Goal: Transaction & Acquisition: Purchase product/service

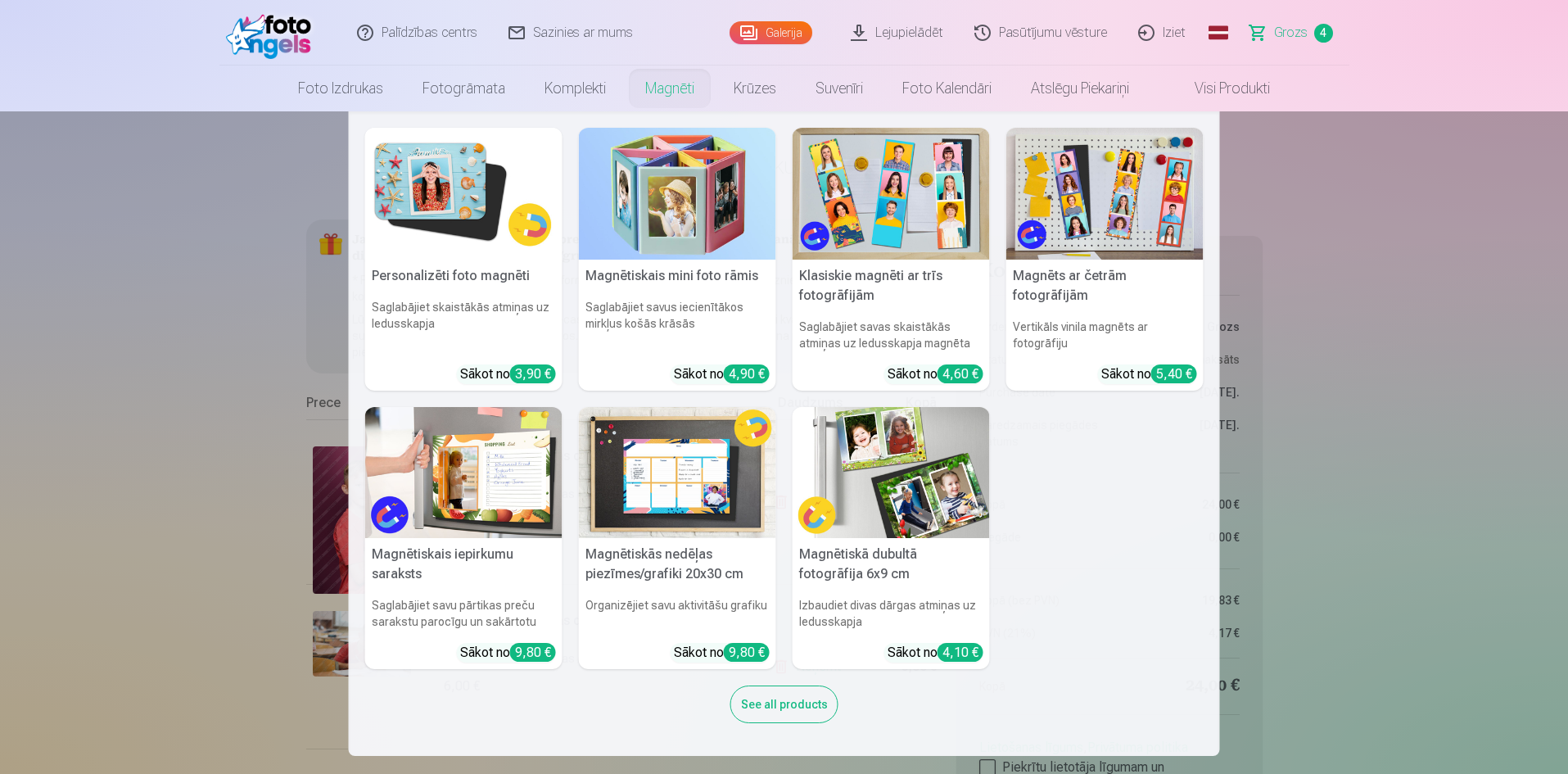
click at [688, 86] on link "Magnēti" at bounding box center [670, 89] width 88 height 46
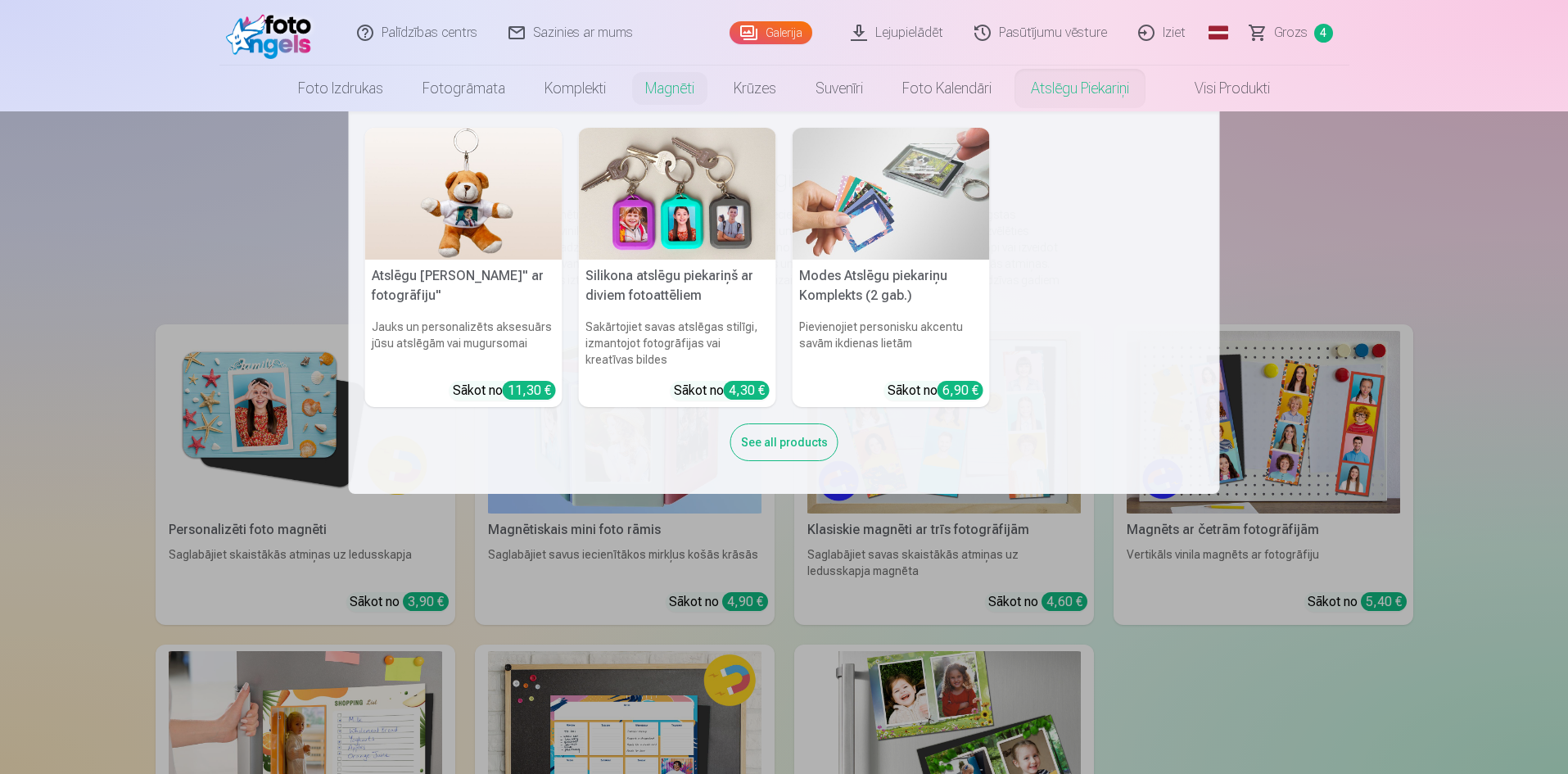
click at [1104, 84] on link "Atslēgu piekariņi" at bounding box center [1080, 89] width 138 height 46
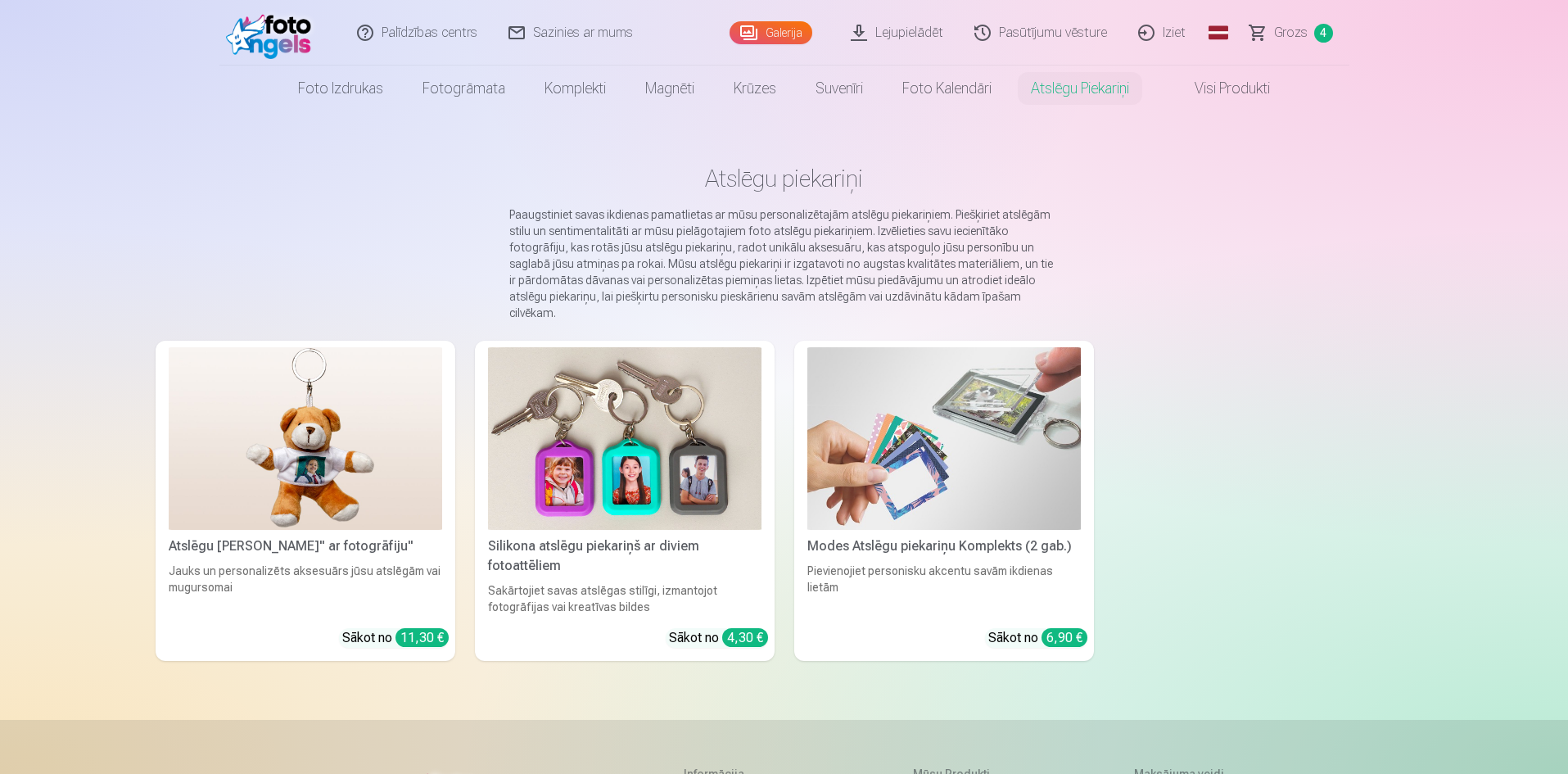
click at [987, 390] on img at bounding box center [944, 438] width 273 height 183
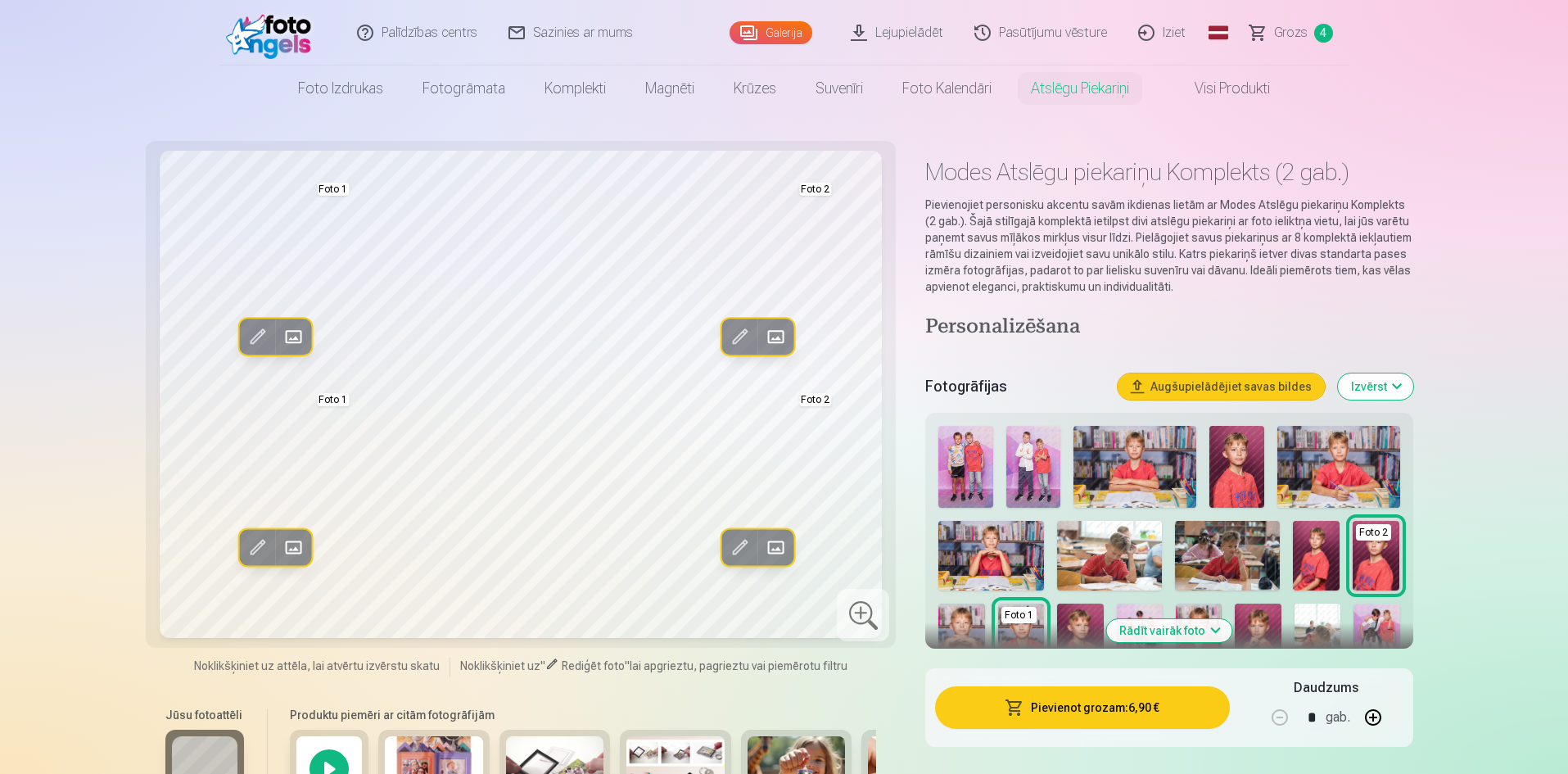
click at [1302, 34] on span "Grozs" at bounding box center [1290, 32] width 34 height 20
